Goal: Task Accomplishment & Management: Complete application form

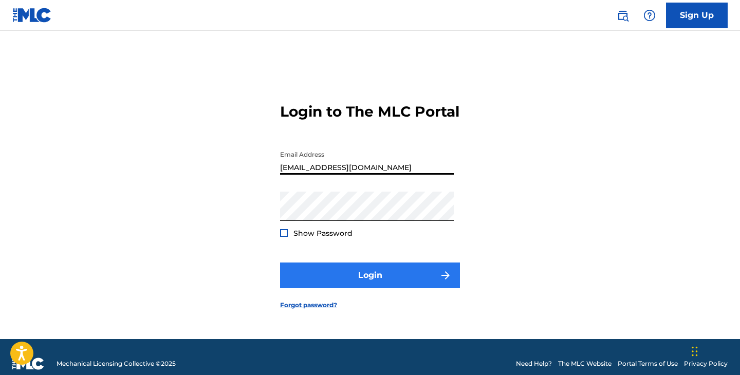
type input "[EMAIL_ADDRESS][DOMAIN_NAME]"
click at [393, 288] on button "Login" at bounding box center [370, 275] width 180 height 26
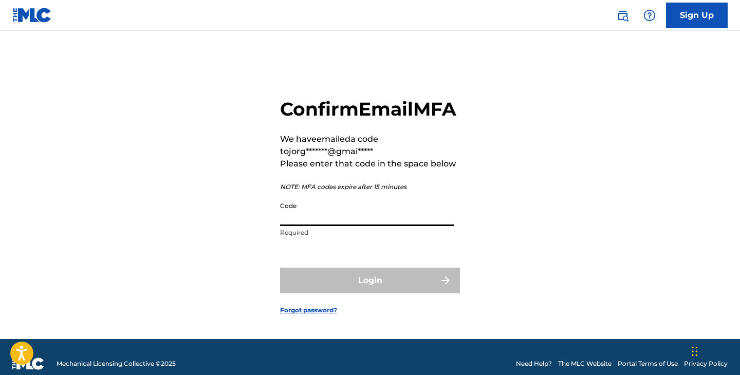
click at [329, 226] on input "Code" at bounding box center [367, 211] width 174 height 29
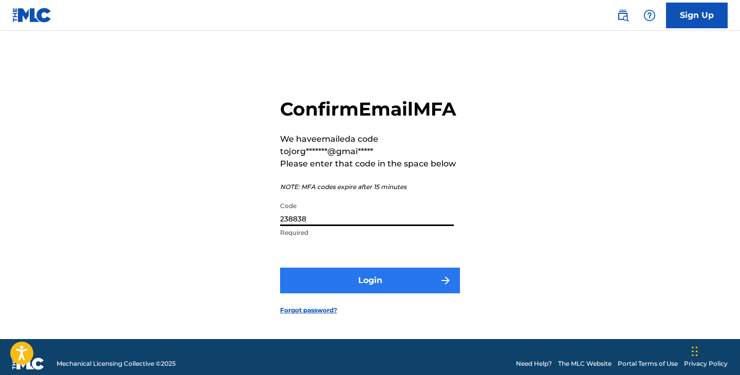
type input "238838"
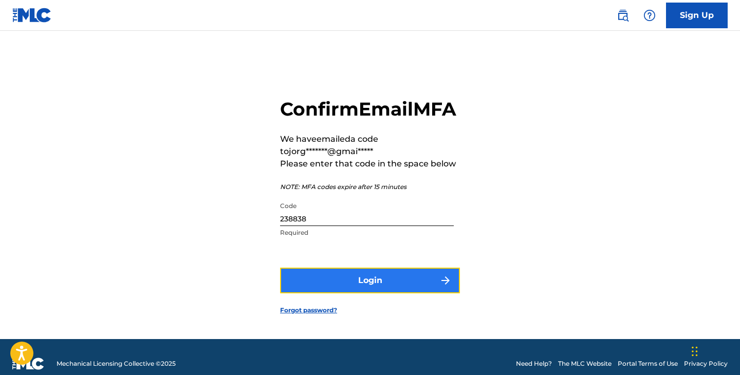
click at [429, 293] on button "Login" at bounding box center [370, 281] width 180 height 26
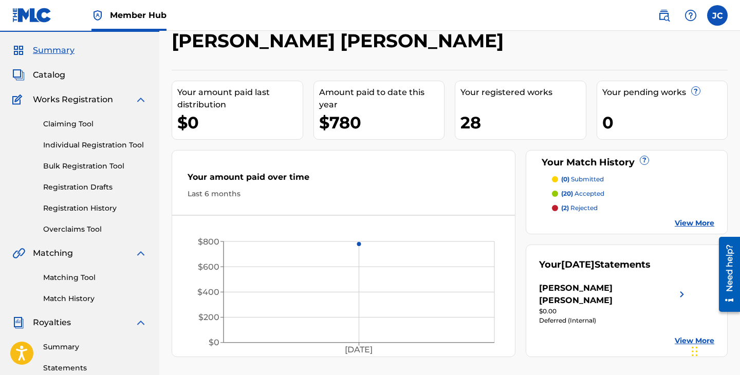
scroll to position [31, 0]
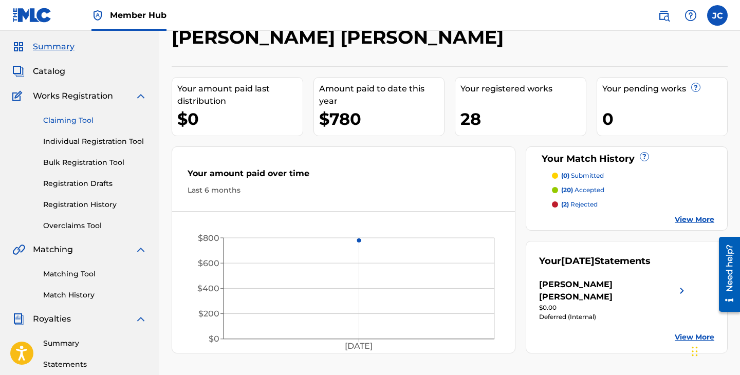
click at [82, 120] on link "Claiming Tool" at bounding box center [95, 120] width 104 height 11
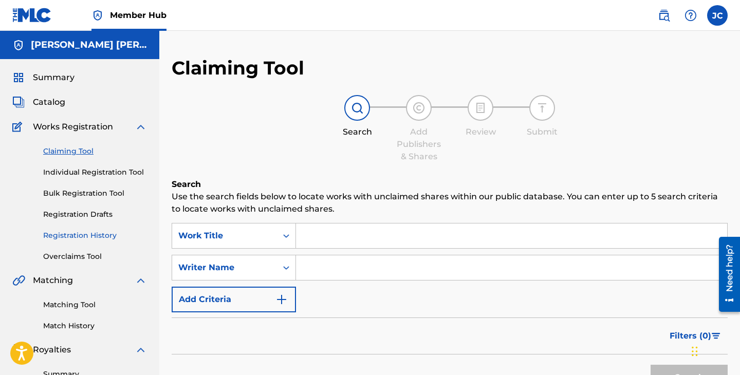
click at [80, 237] on link "Registration History" at bounding box center [95, 235] width 104 height 11
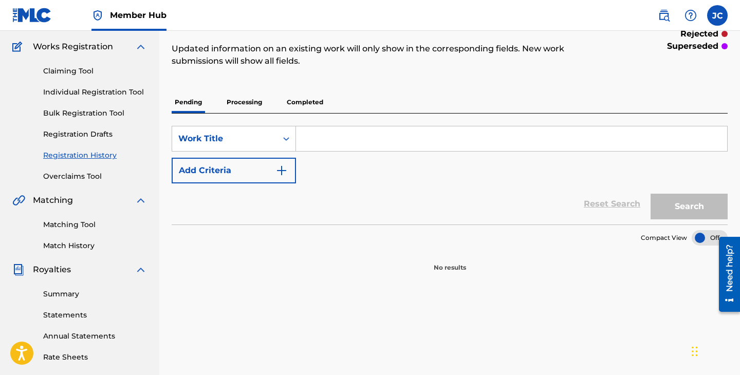
scroll to position [83, 0]
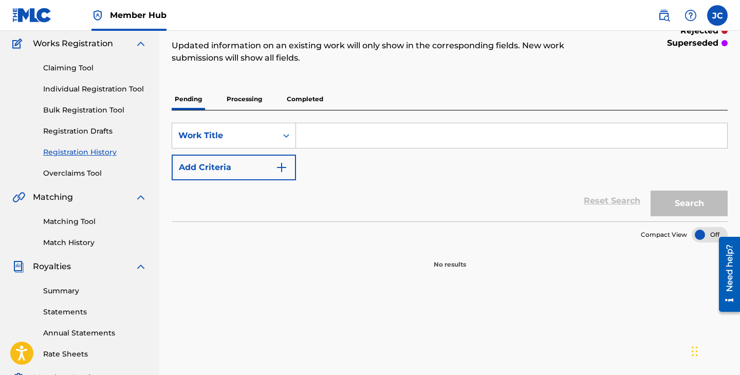
click at [249, 92] on p "Processing" at bounding box center [244, 99] width 42 height 22
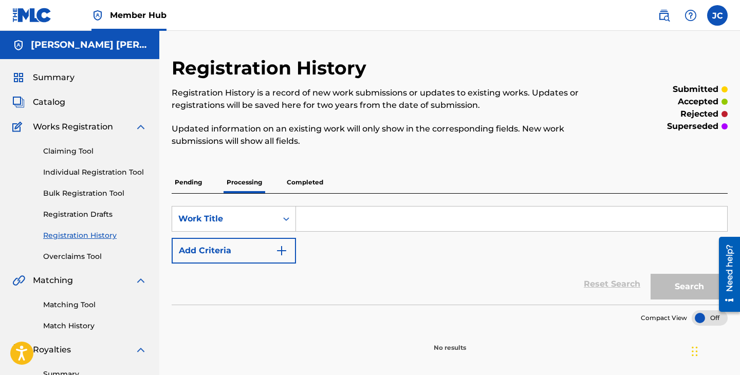
click at [323, 180] on p "Completed" at bounding box center [304, 183] width 43 height 22
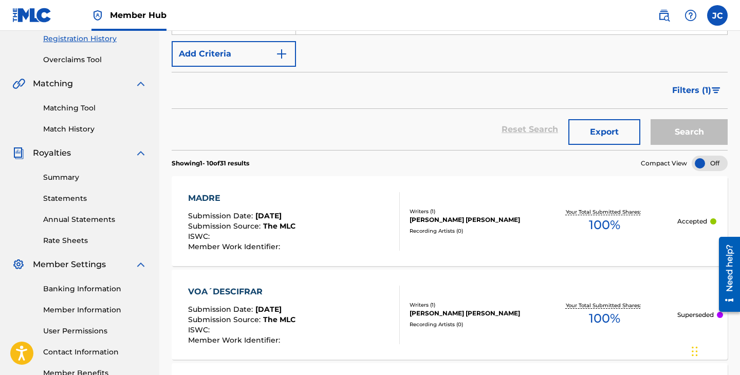
scroll to position [42, 0]
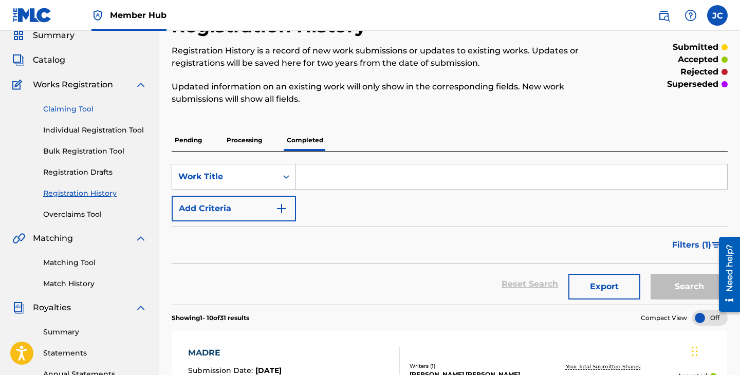
click at [80, 105] on link "Claiming Tool" at bounding box center [95, 109] width 104 height 11
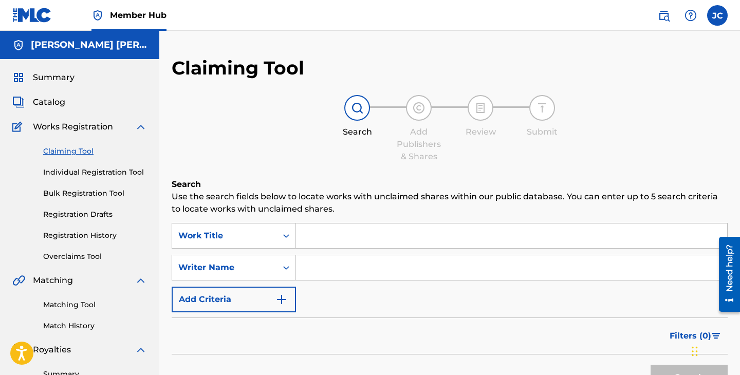
click at [329, 247] on input "Search Form" at bounding box center [511, 235] width 431 height 25
type input "h"
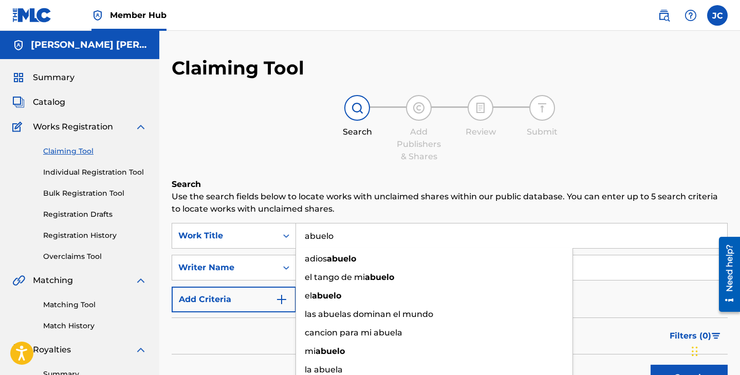
type input "abuelo"
click at [650, 365] on button "Search" at bounding box center [688, 378] width 77 height 26
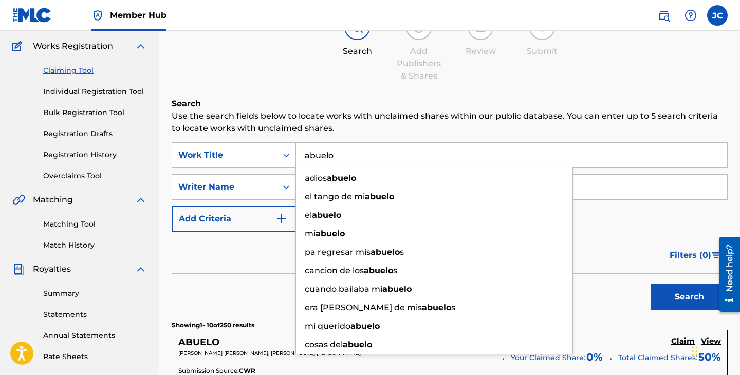
scroll to position [81, 0]
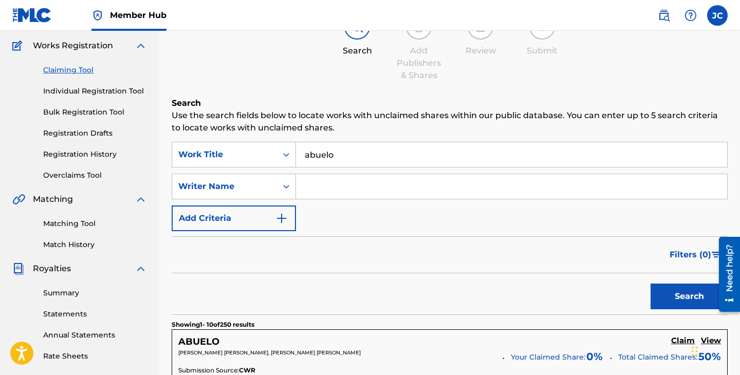
click at [581, 195] on input "Search Form" at bounding box center [511, 186] width 431 height 25
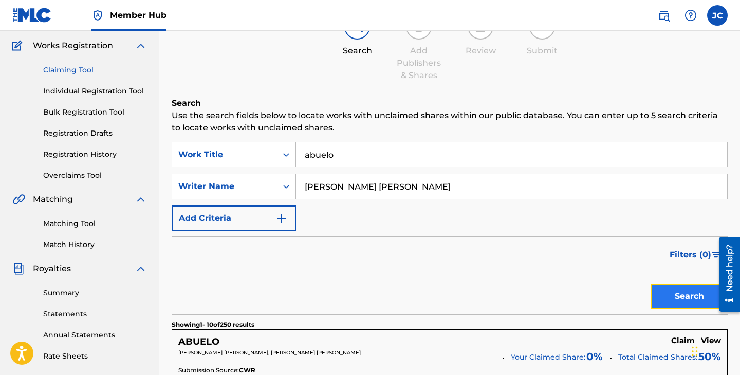
click at [655, 295] on button "Search" at bounding box center [688, 296] width 77 height 26
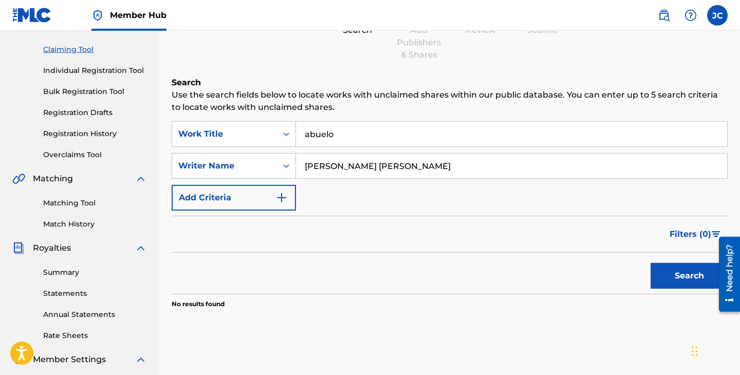
scroll to position [101, 0]
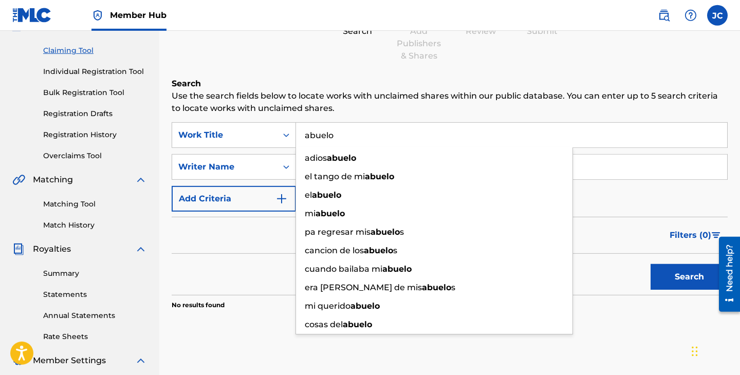
drag, startPoint x: 354, startPoint y: 138, endPoint x: 298, endPoint y: 133, distance: 55.7
click at [298, 133] on input "abuelo" at bounding box center [511, 135] width 431 height 25
click at [461, 103] on p "Use the search fields below to locate works with unclaimed shares within our pu…" at bounding box center [450, 102] width 556 height 25
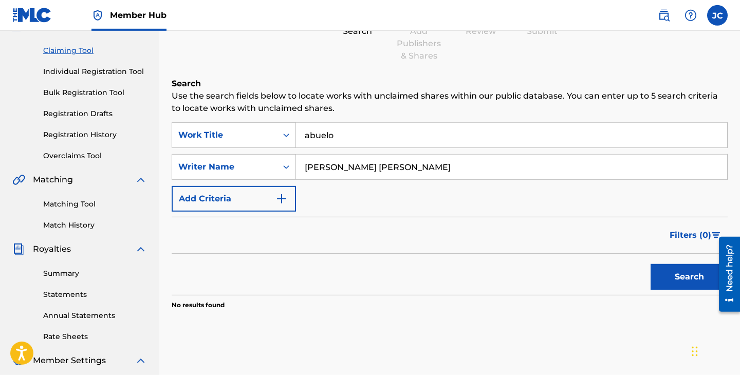
drag, startPoint x: 458, startPoint y: 175, endPoint x: 289, endPoint y: 160, distance: 169.6
click at [296, 160] on input "[PERSON_NAME] [PERSON_NAME]" at bounding box center [511, 167] width 431 height 25
type input "[PERSON_NAME] [PERSON_NAME] [PERSON_NAME]"
drag, startPoint x: 364, startPoint y: 137, endPoint x: 274, endPoint y: 133, distance: 90.5
click at [296, 133] on input "abuelo" at bounding box center [511, 135] width 431 height 25
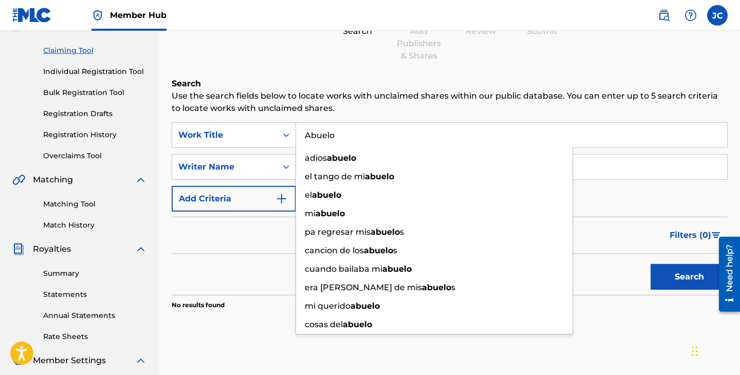
type input "Abuelo"
click at [650, 264] on button "Search" at bounding box center [688, 277] width 77 height 26
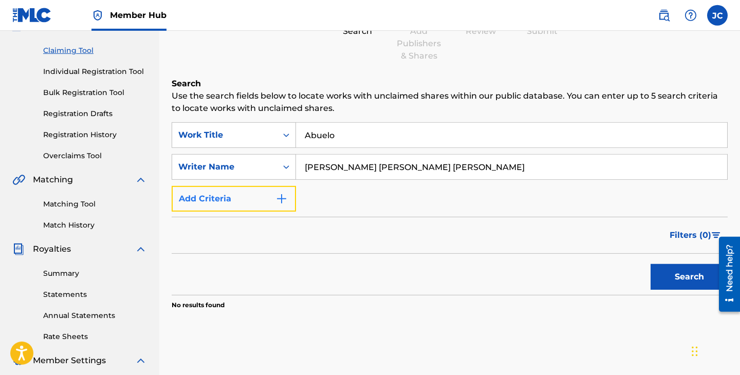
click at [272, 201] on button "Add Criteria" at bounding box center [234, 199] width 124 height 26
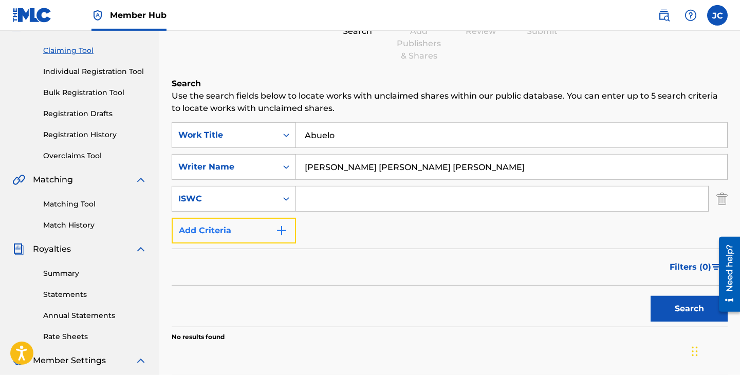
click at [270, 243] on button "Add Criteria" at bounding box center [234, 231] width 124 height 26
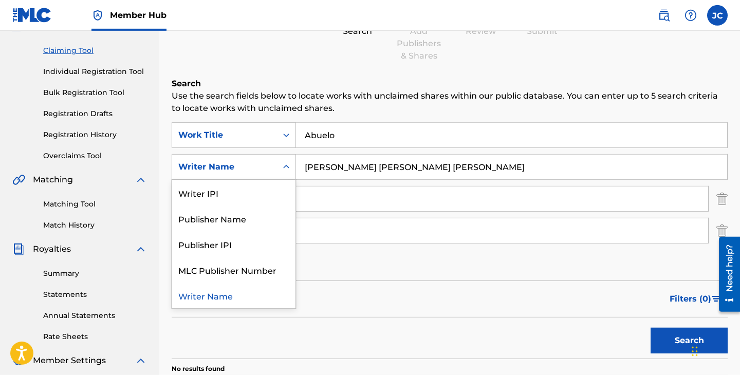
click at [286, 166] on icon "Search Form" at bounding box center [286, 167] width 10 height 10
click at [265, 197] on div "Writer IPI" at bounding box center [233, 193] width 123 height 26
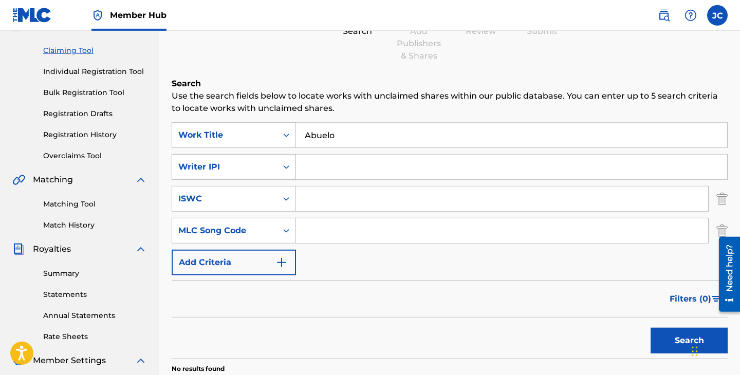
click at [282, 173] on div "Search Form" at bounding box center [286, 167] width 18 height 18
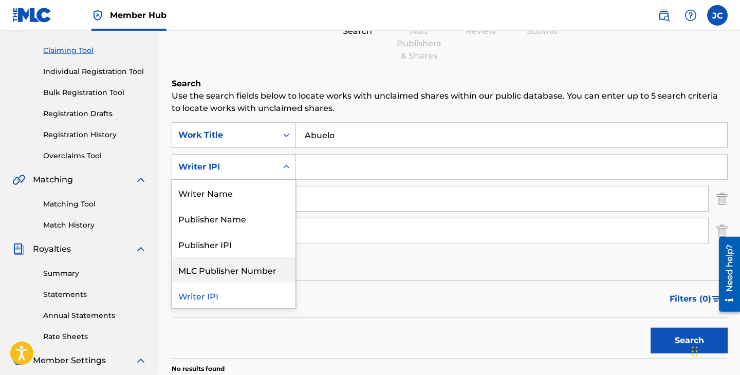
click at [321, 305] on div "Filters ( 0 )" at bounding box center [450, 298] width 556 height 37
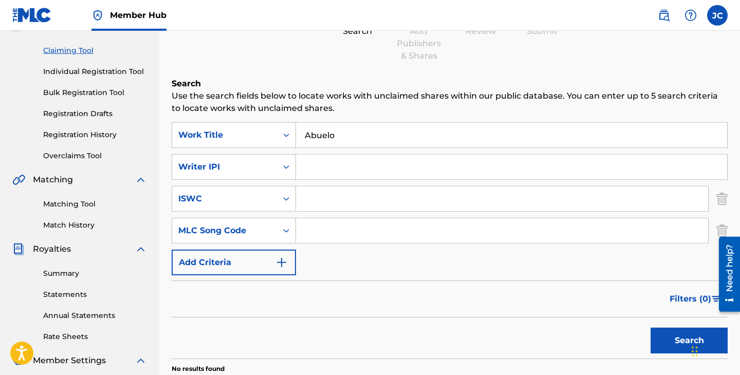
click at [313, 196] on input "Search Form" at bounding box center [502, 198] width 412 height 25
click at [314, 167] on input "Search Form" at bounding box center [511, 167] width 431 height 25
paste input "01202933099"
type input "01202933099"
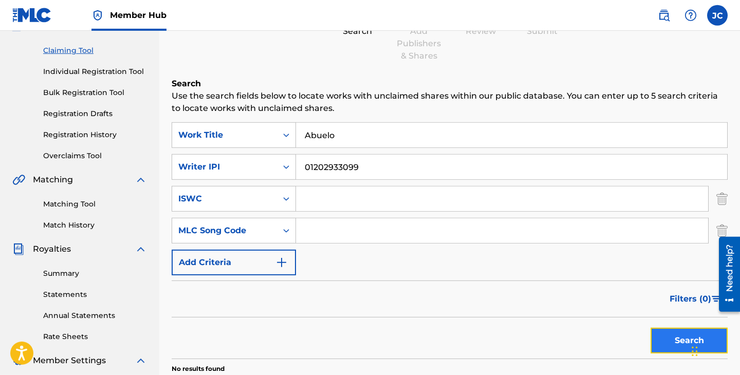
click at [658, 338] on button "Search" at bounding box center [688, 341] width 77 height 26
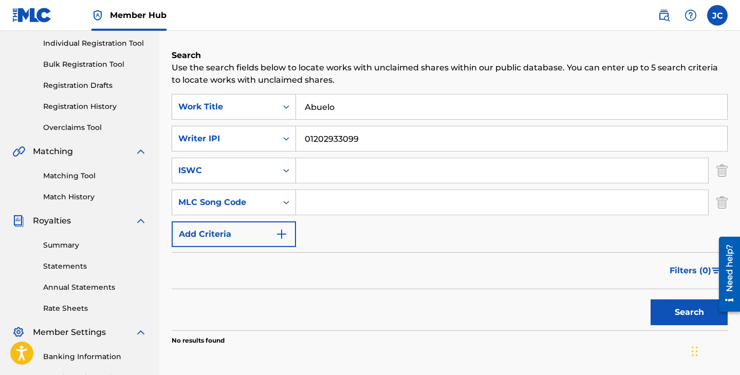
scroll to position [129, 0]
click at [670, 324] on button "Search" at bounding box center [688, 312] width 77 height 26
drag, startPoint x: 380, startPoint y: 101, endPoint x: 268, endPoint y: 99, distance: 112.0
click at [296, 99] on input "Abuelo" at bounding box center [511, 106] width 431 height 25
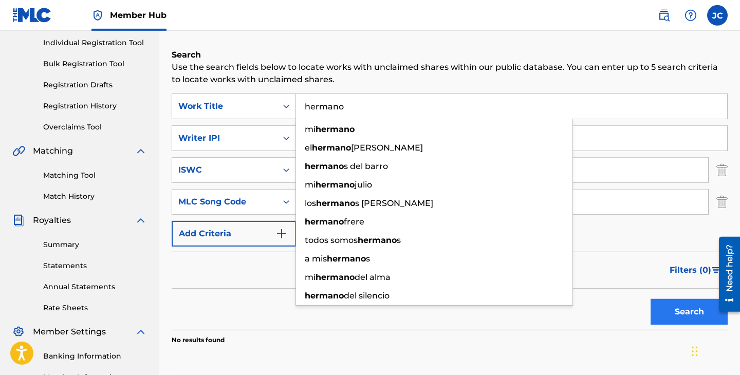
type input "hermano"
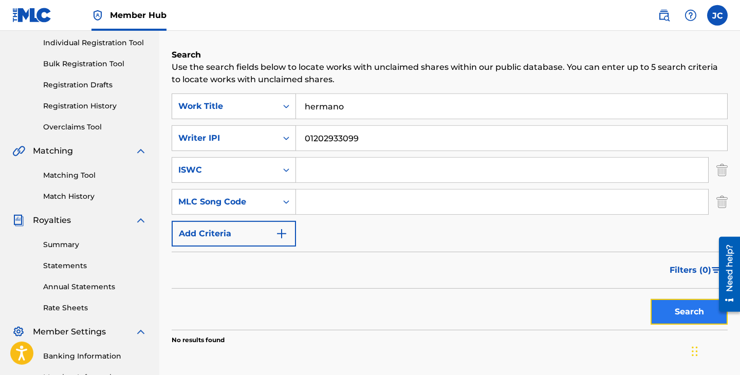
click at [658, 311] on button "Search" at bounding box center [688, 312] width 77 height 26
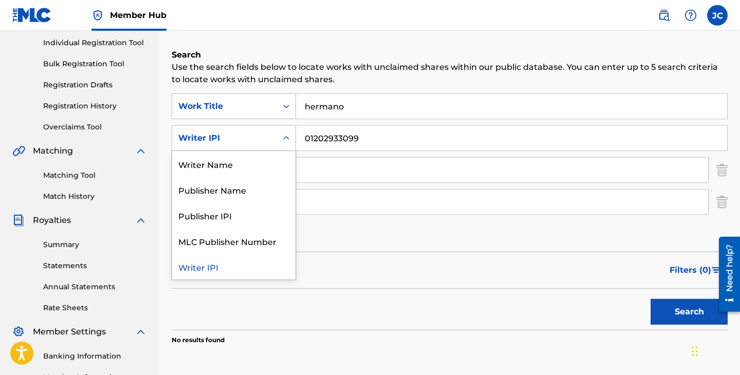
click at [272, 147] on div "Writer IPI" at bounding box center [224, 138] width 105 height 20
click at [262, 155] on div "Writer Name" at bounding box center [233, 164] width 123 height 26
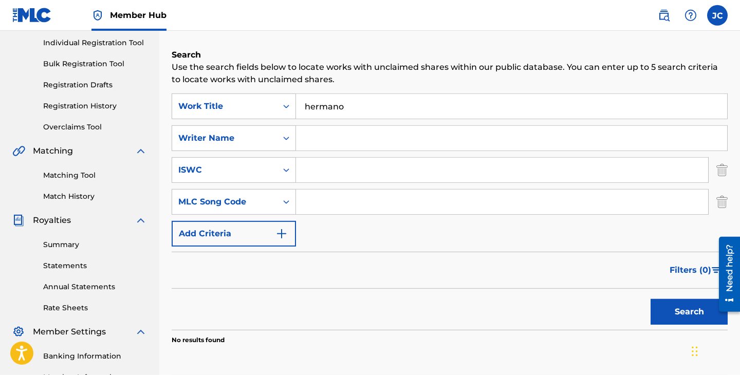
click at [388, 129] on input "Search Form" at bounding box center [511, 138] width 431 height 25
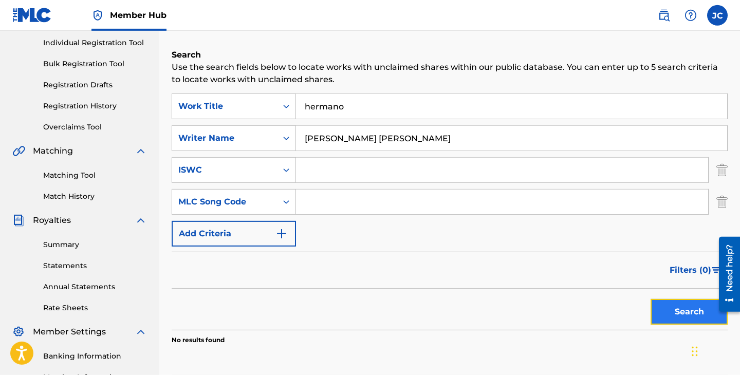
click at [669, 317] on button "Search" at bounding box center [688, 312] width 77 height 26
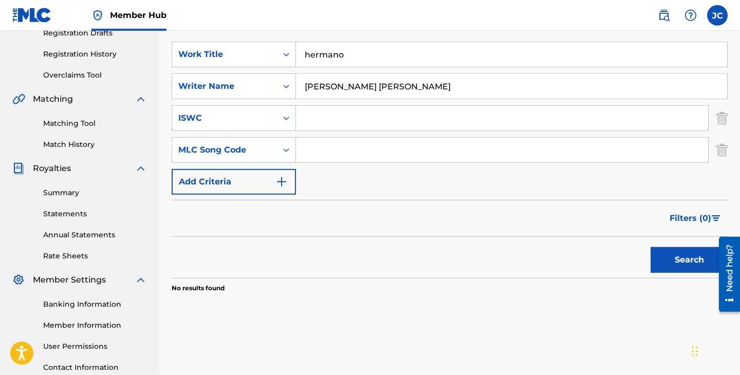
scroll to position [166, 0]
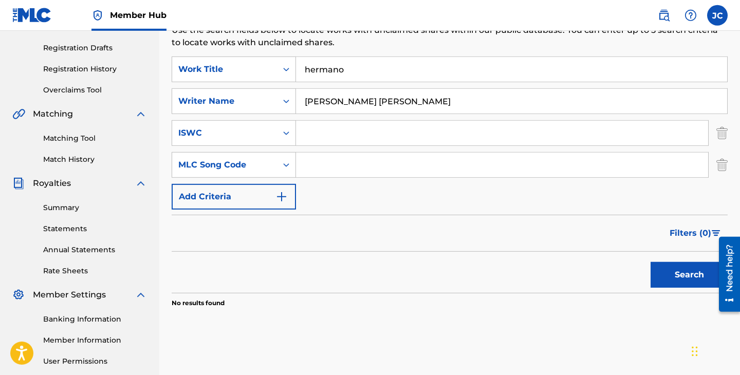
drag, startPoint x: 457, startPoint y: 97, endPoint x: 245, endPoint y: 97, distance: 211.1
click at [296, 97] on input "[PERSON_NAME] [PERSON_NAME]" at bounding box center [511, 101] width 431 height 25
type input "[PERSON_NAME] [PERSON_NAME] [PERSON_NAME]"
click at [680, 281] on button "Search" at bounding box center [688, 275] width 77 height 26
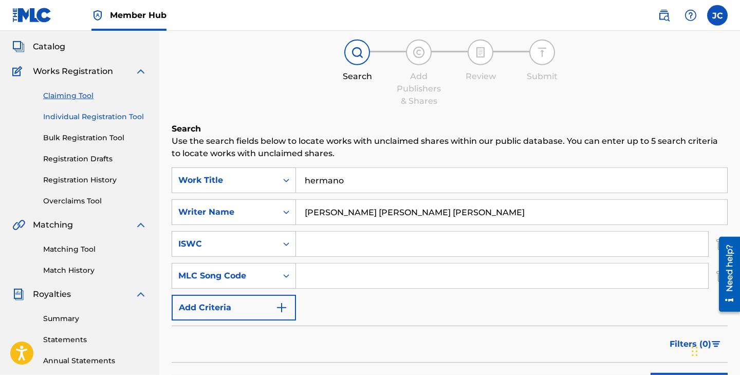
scroll to position [55, 0]
click at [119, 120] on link "Individual Registration Tool" at bounding box center [95, 117] width 104 height 11
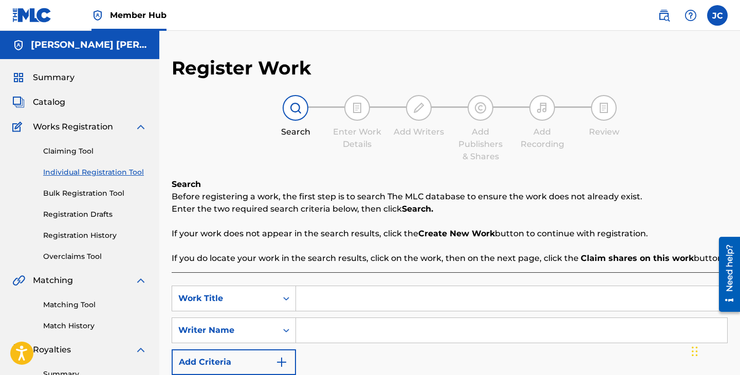
click at [354, 300] on input "Search Form" at bounding box center [511, 298] width 431 height 25
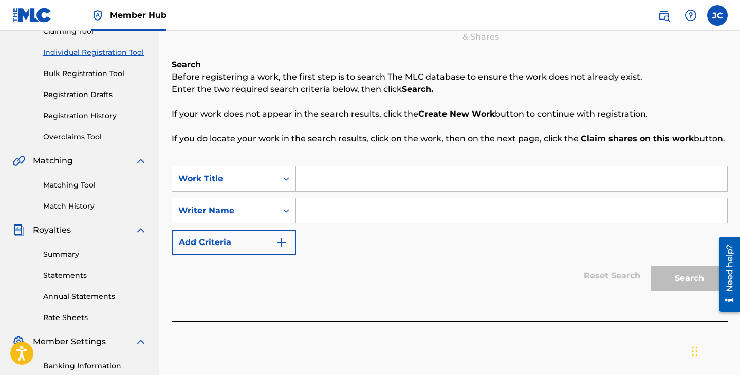
scroll to position [125, 0]
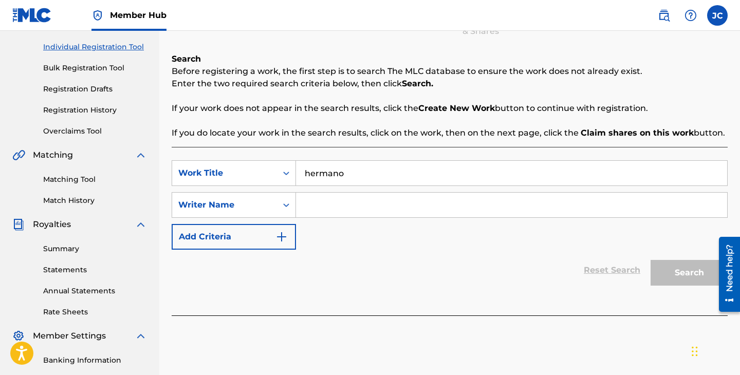
type input "hermano"
click at [377, 201] on input "Search Form" at bounding box center [511, 205] width 431 height 25
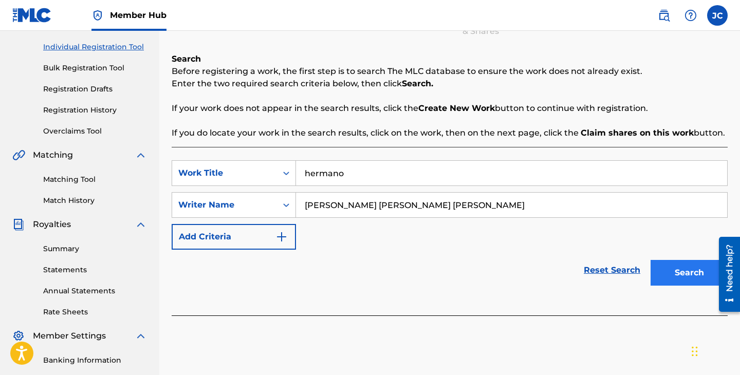
type input "[PERSON_NAME] [PERSON_NAME] [PERSON_NAME]"
click at [654, 275] on button "Search" at bounding box center [688, 273] width 77 height 26
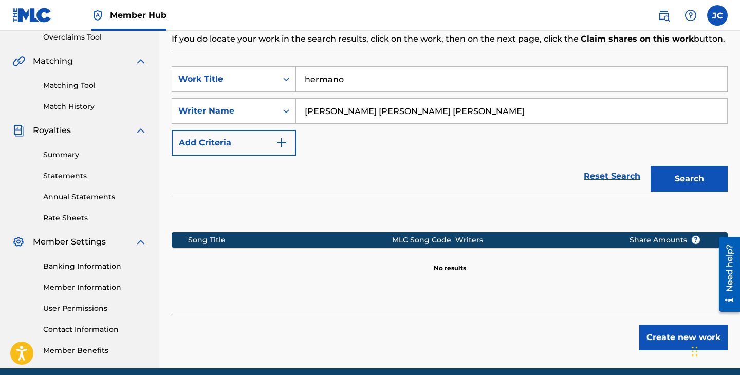
scroll to position [262, 0]
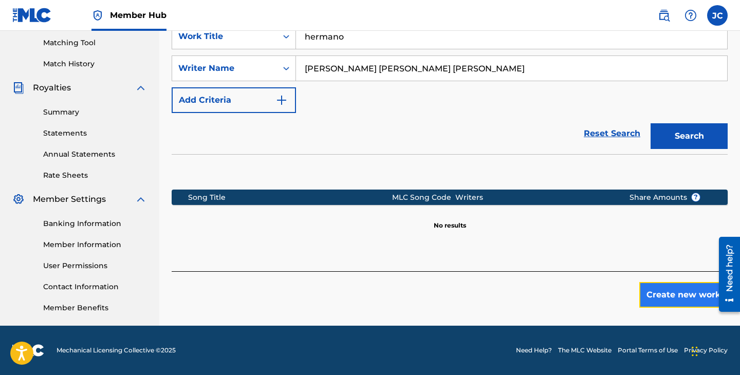
click at [651, 299] on button "Create new work" at bounding box center [683, 295] width 88 height 26
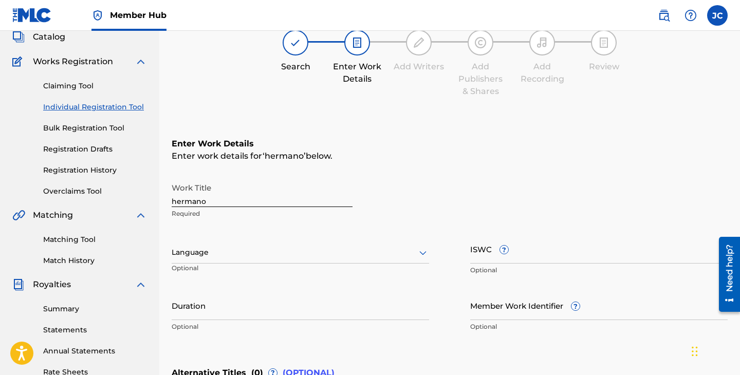
scroll to position [64, 0]
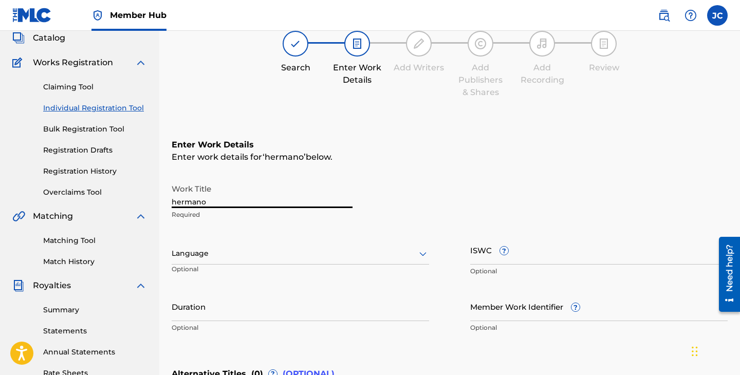
drag, startPoint x: 249, startPoint y: 202, endPoint x: 91, endPoint y: 205, distance: 157.2
click at [172, 205] on input "hermano" at bounding box center [262, 193] width 181 height 29
type input "HERMANO"
click at [196, 258] on div at bounding box center [300, 253] width 257 height 13
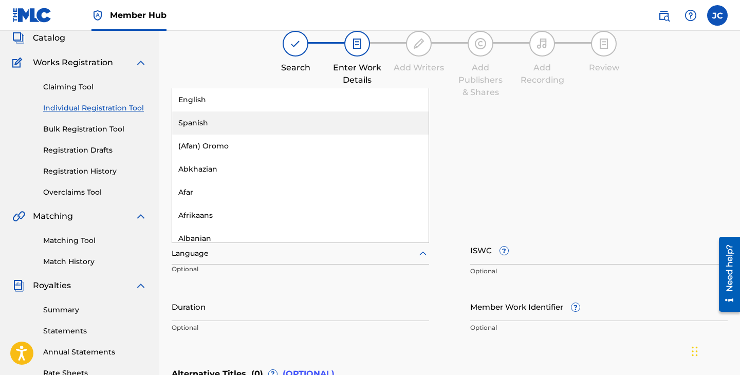
click at [256, 118] on div "Spanish" at bounding box center [300, 122] width 256 height 23
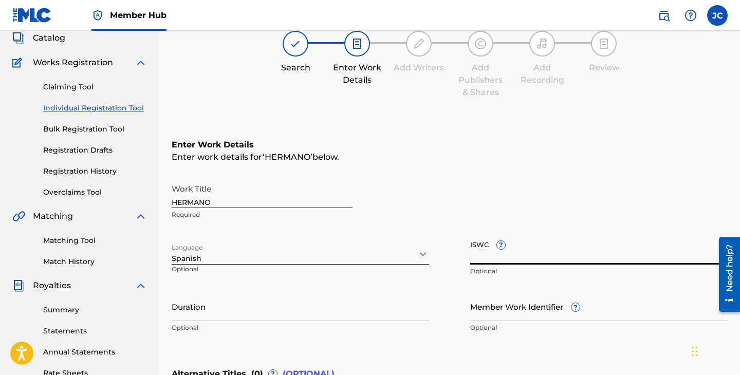
click at [514, 256] on input "ISWC ?" at bounding box center [598, 249] width 257 height 29
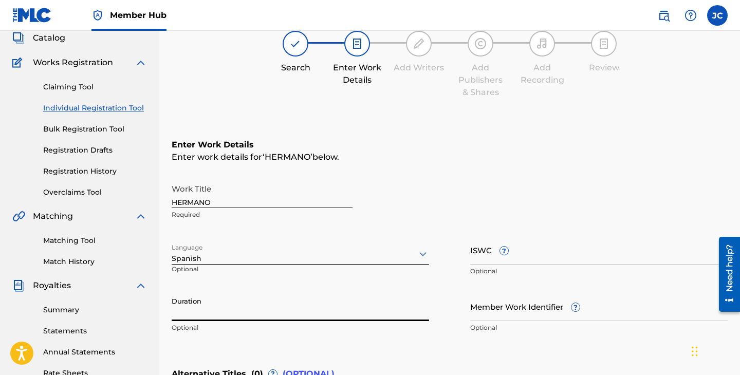
click at [278, 310] on input "Duration" at bounding box center [300, 306] width 257 height 29
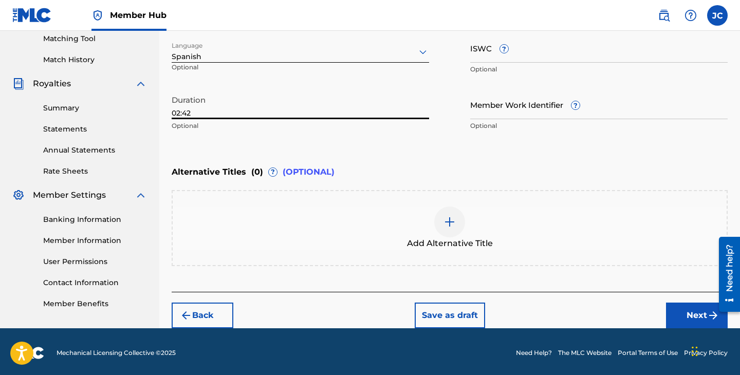
scroll to position [269, 0]
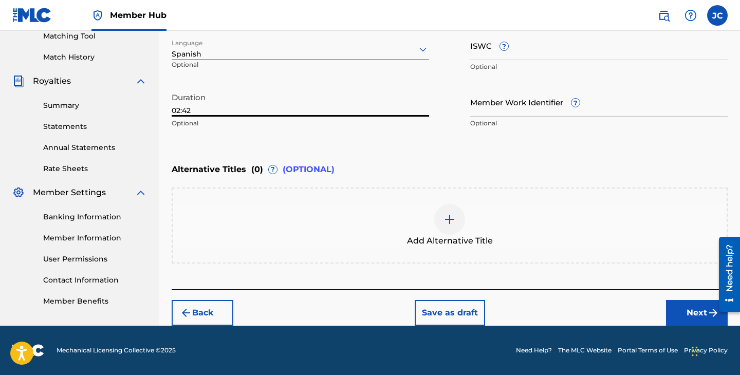
type input "02:42"
click at [673, 319] on button "Next" at bounding box center [697, 313] width 62 height 26
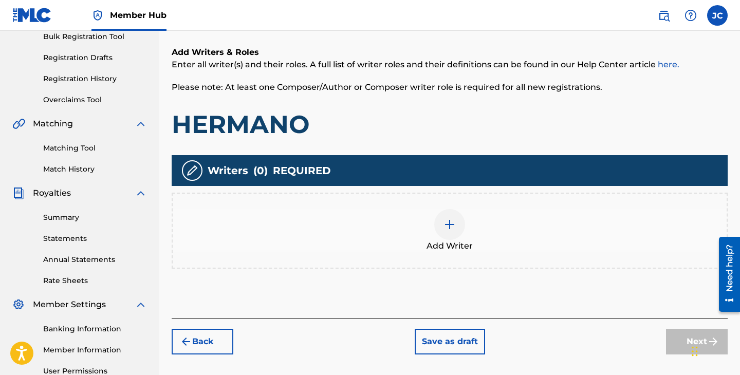
scroll to position [163, 0]
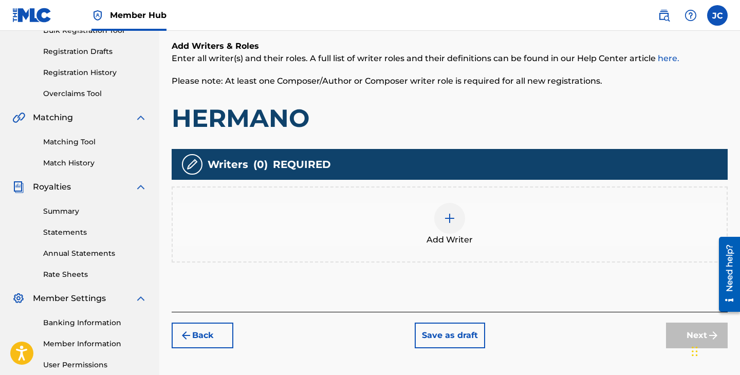
click at [450, 205] on div at bounding box center [449, 218] width 31 height 31
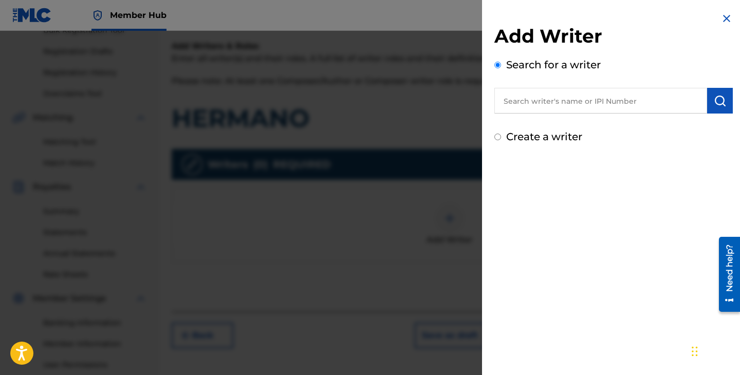
click at [556, 106] on input "text" at bounding box center [600, 101] width 213 height 26
paste input "01202933099"
type input "01202933099"
click at [717, 107] on img "submit" at bounding box center [719, 100] width 12 height 12
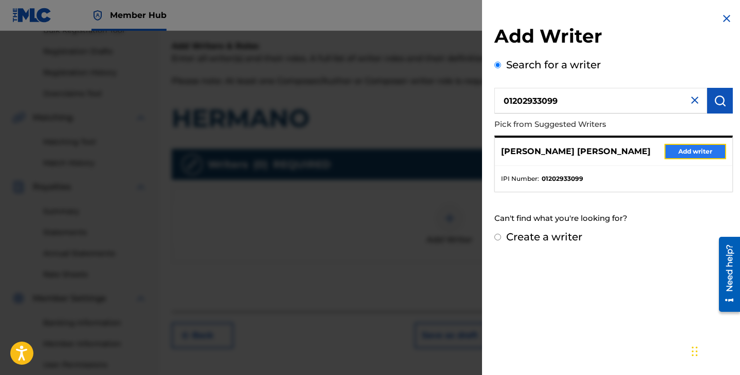
click at [685, 155] on button "Add writer" at bounding box center [695, 151] width 62 height 15
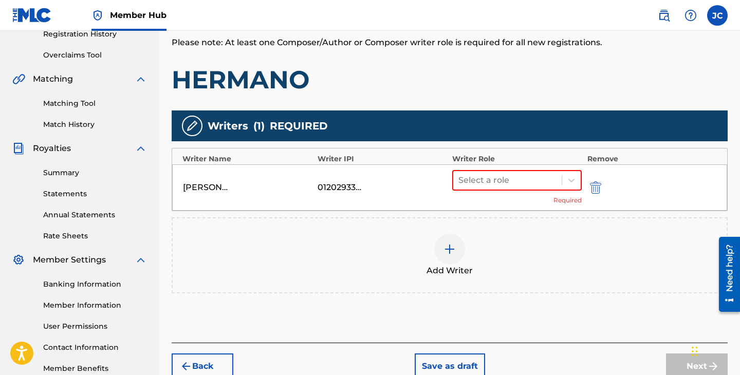
scroll to position [202, 0]
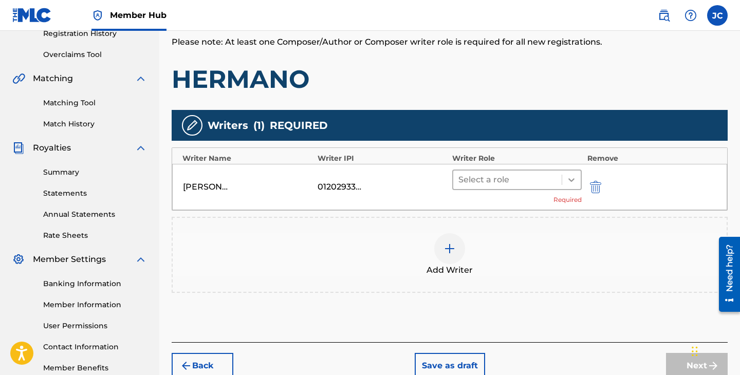
click at [572, 184] on icon at bounding box center [571, 180] width 10 height 10
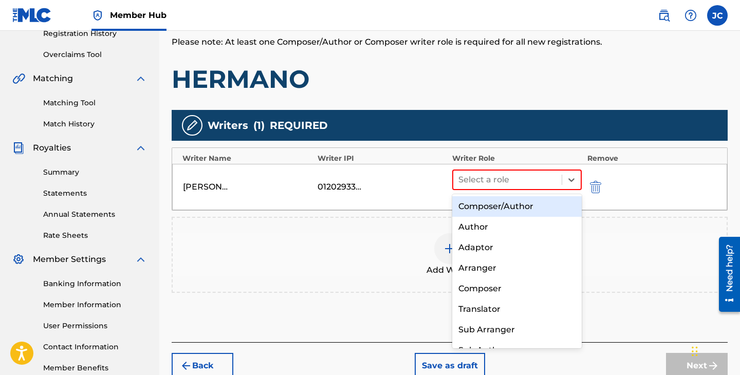
click at [531, 207] on div "Composer/Author" at bounding box center [516, 206] width 129 height 21
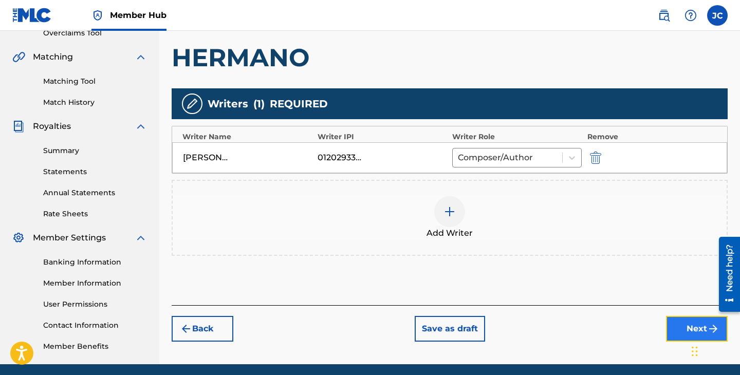
click at [678, 328] on button "Next" at bounding box center [697, 329] width 62 height 26
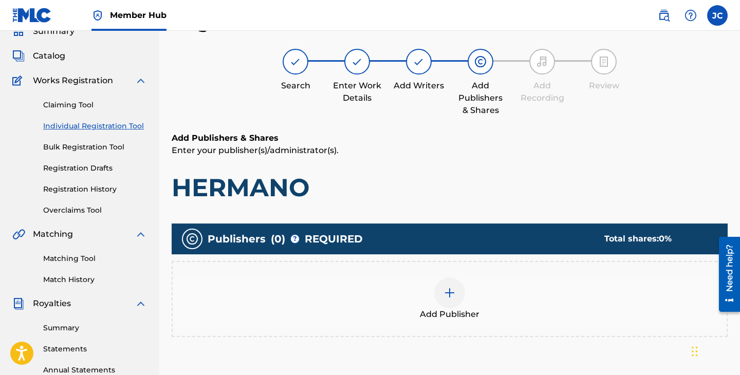
scroll to position [46, 0]
click at [449, 298] on img at bounding box center [449, 293] width 12 height 12
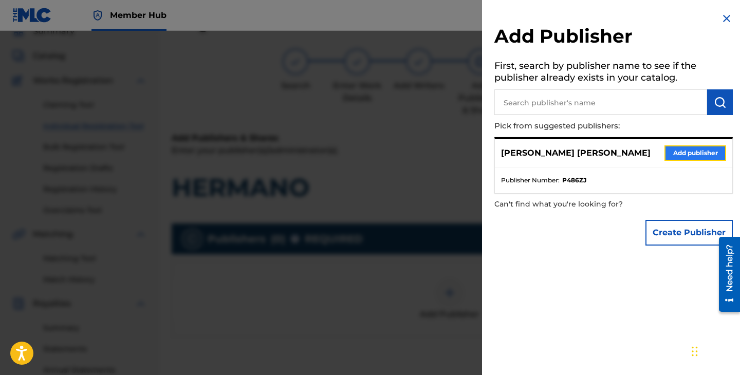
click at [687, 159] on button "Add publisher" at bounding box center [695, 152] width 62 height 15
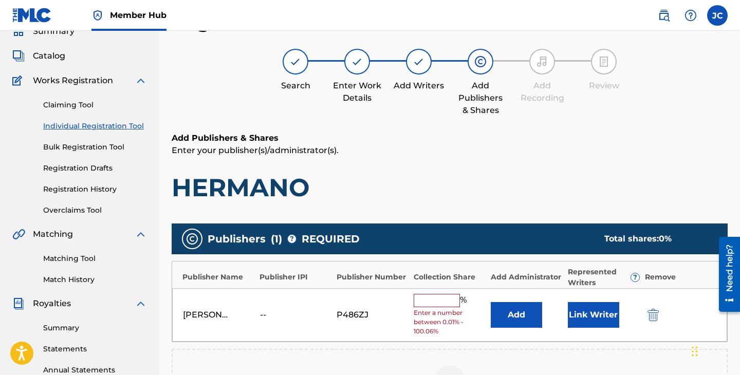
scroll to position [80, 0]
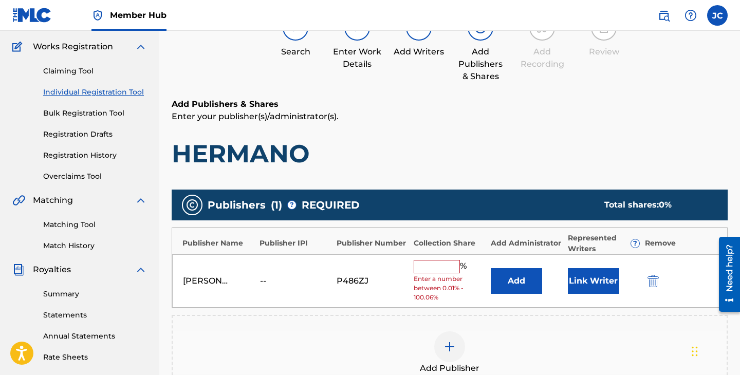
click at [427, 270] on input "text" at bounding box center [436, 266] width 46 height 13
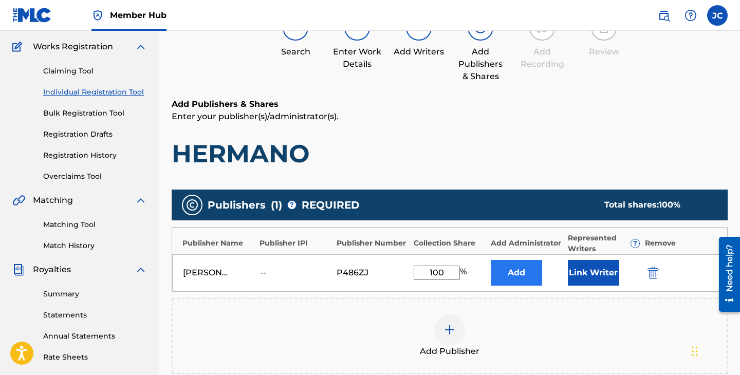
type input "100"
click at [524, 272] on button "Add" at bounding box center [515, 273] width 51 height 26
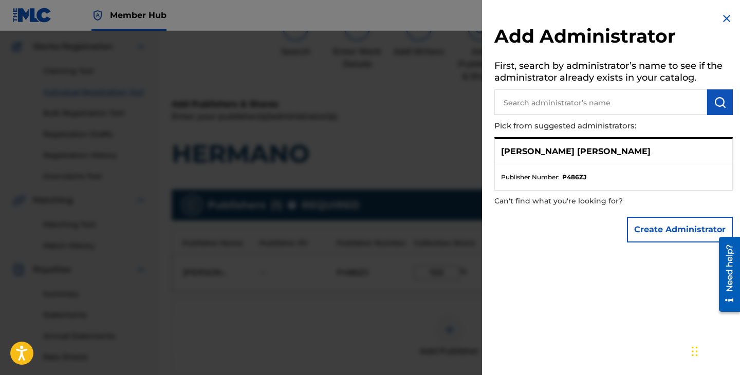
click at [436, 150] on div at bounding box center [370, 218] width 740 height 375
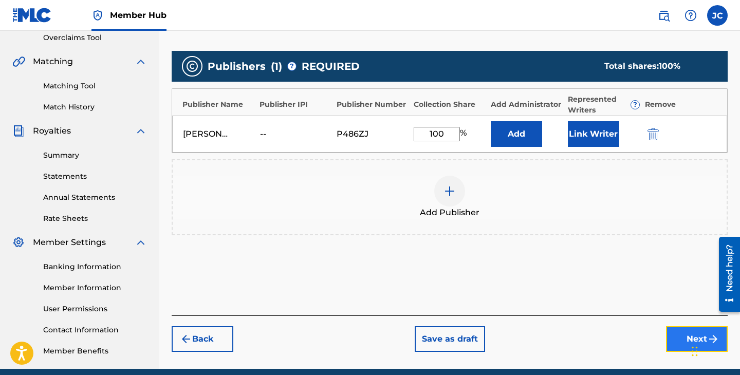
click at [677, 338] on button "Next" at bounding box center [697, 339] width 62 height 26
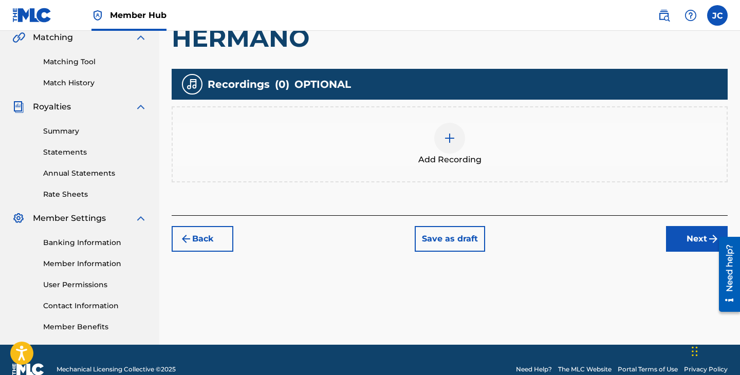
scroll to position [243, 0]
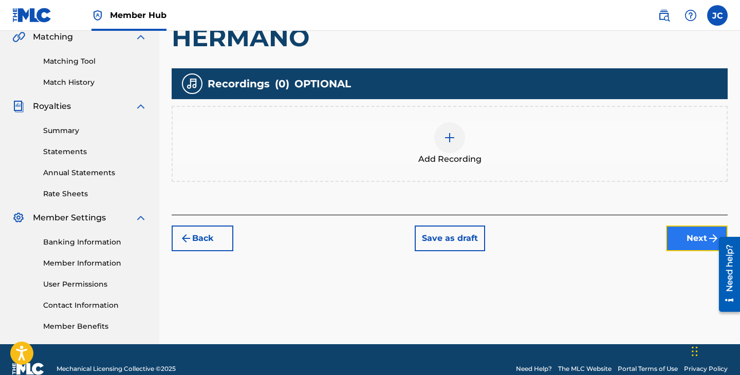
click at [682, 244] on button "Next" at bounding box center [697, 238] width 62 height 26
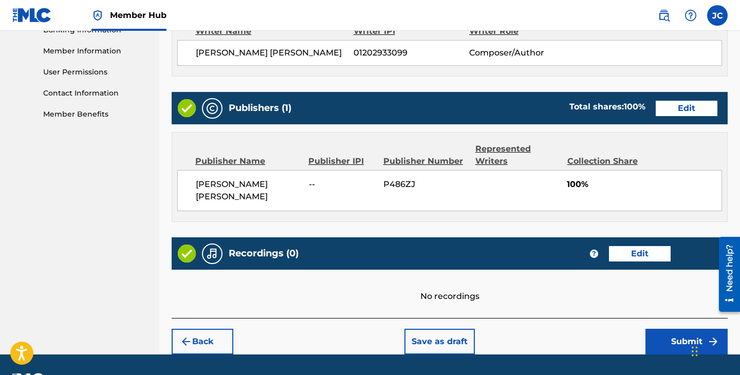
scroll to position [484, 0]
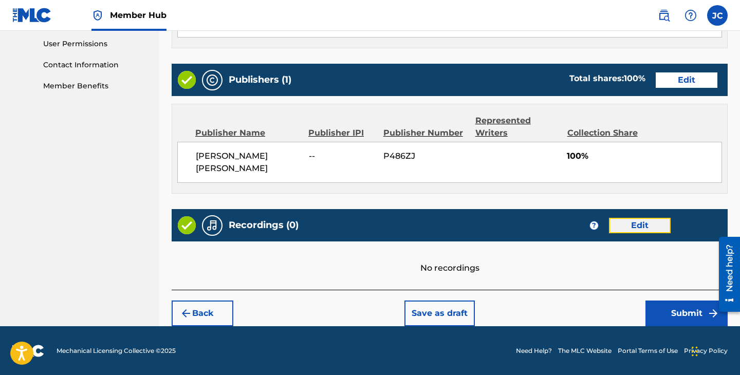
click at [648, 228] on button "Edit" at bounding box center [640, 225] width 62 height 15
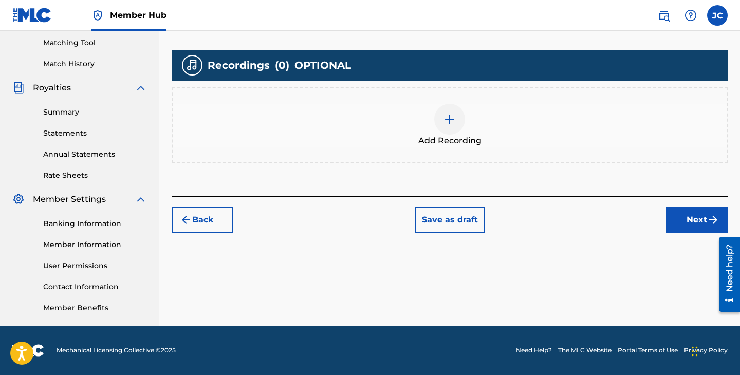
click at [456, 130] on div at bounding box center [449, 119] width 31 height 31
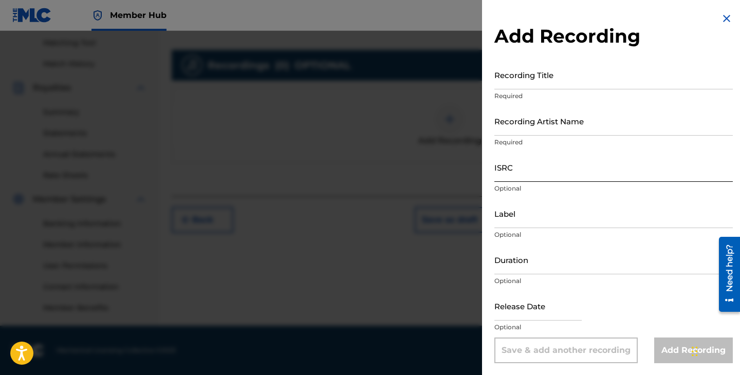
scroll to position [1, 0]
click at [722, 19] on img at bounding box center [726, 18] width 12 height 12
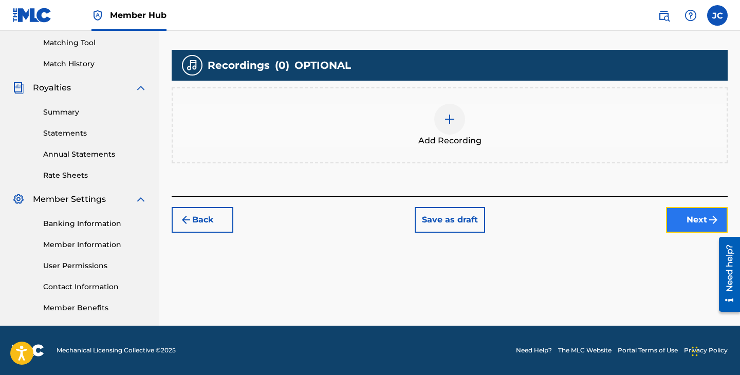
click at [685, 230] on button "Next" at bounding box center [697, 220] width 62 height 26
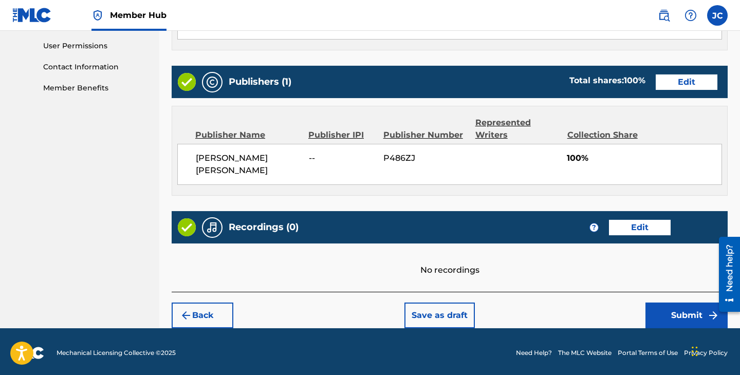
scroll to position [484, 0]
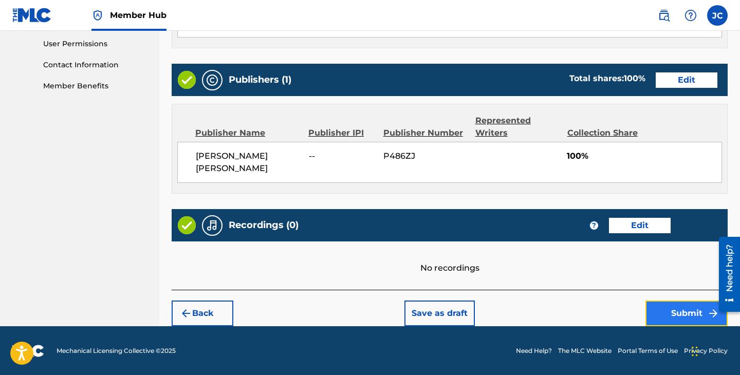
click at [665, 310] on button "Submit" at bounding box center [686, 313] width 82 height 26
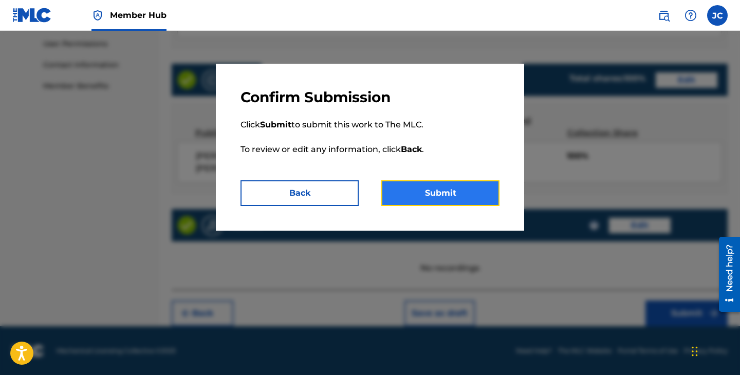
click at [444, 192] on button "Submit" at bounding box center [440, 193] width 118 height 26
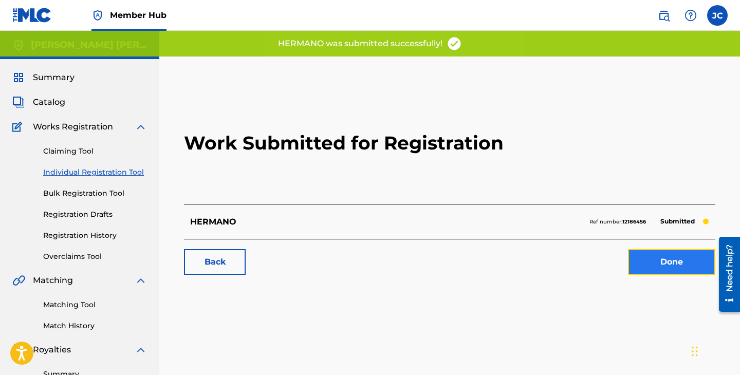
click at [666, 267] on link "Done" at bounding box center [671, 262] width 87 height 26
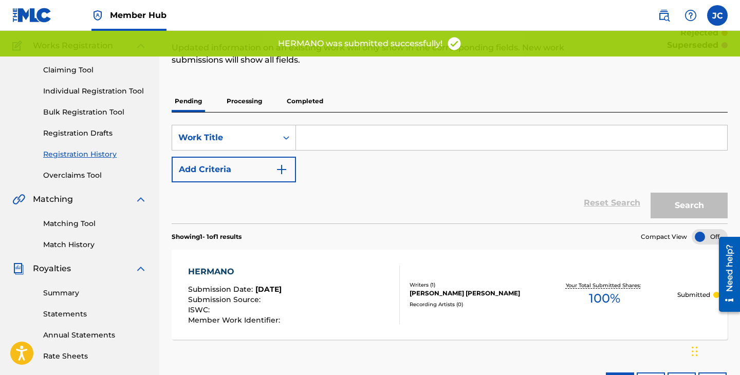
scroll to position [85, 0]
